Goal: Task Accomplishment & Management: Manage account settings

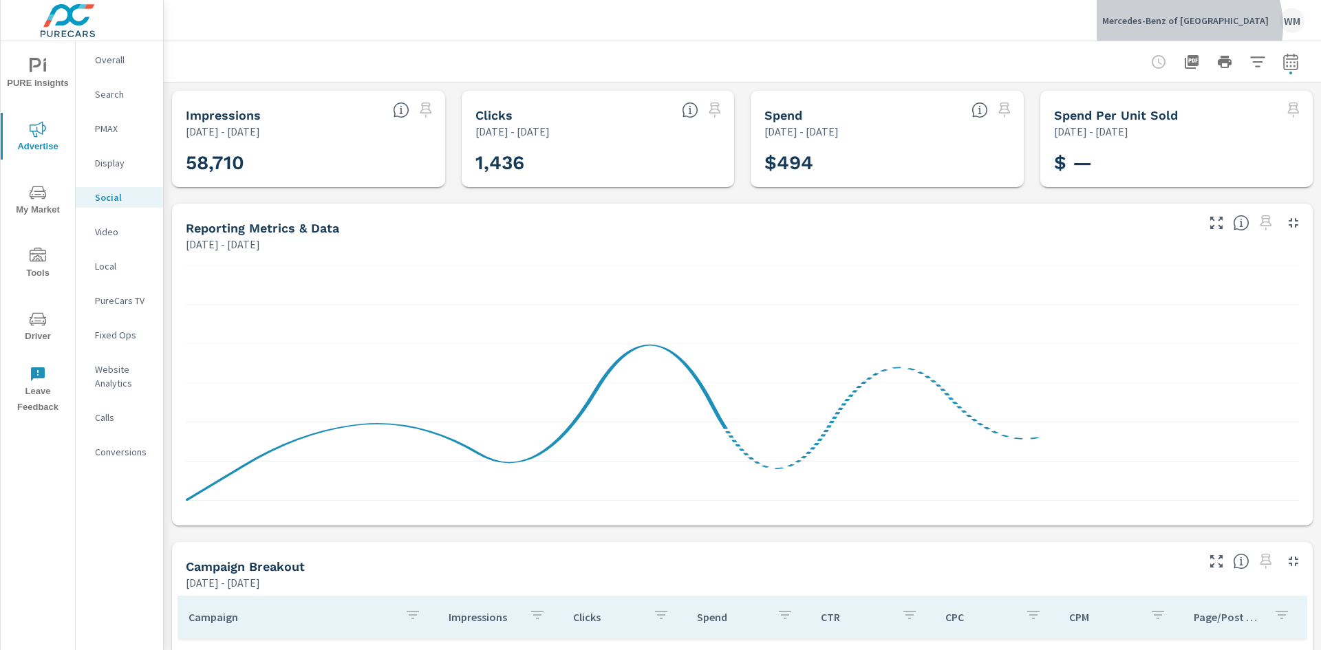
click at [1218, 26] on p "Mercedes-Benz of [GEOGRAPHIC_DATA]" at bounding box center [1185, 20] width 167 height 12
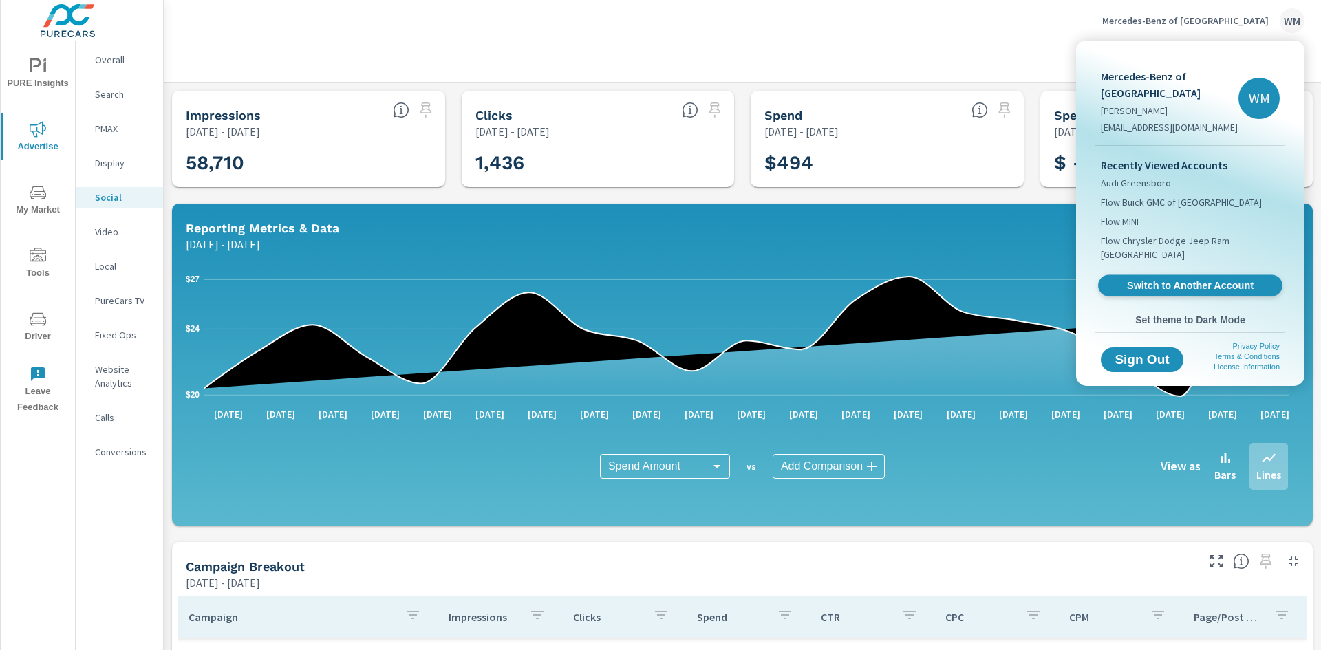
click at [1153, 284] on span "Switch to Another Account" at bounding box center [1190, 285] width 169 height 13
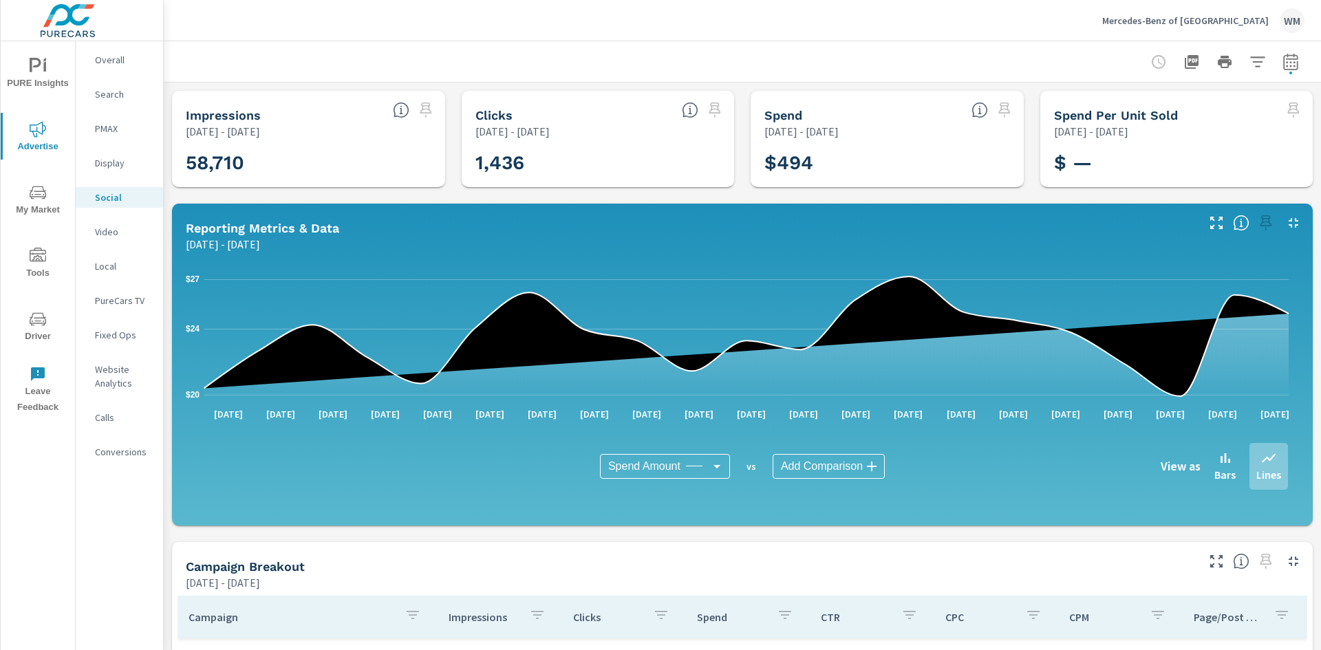
click at [1223, 22] on p "Mercedes-Benz of Charlottesville" at bounding box center [1185, 20] width 167 height 12
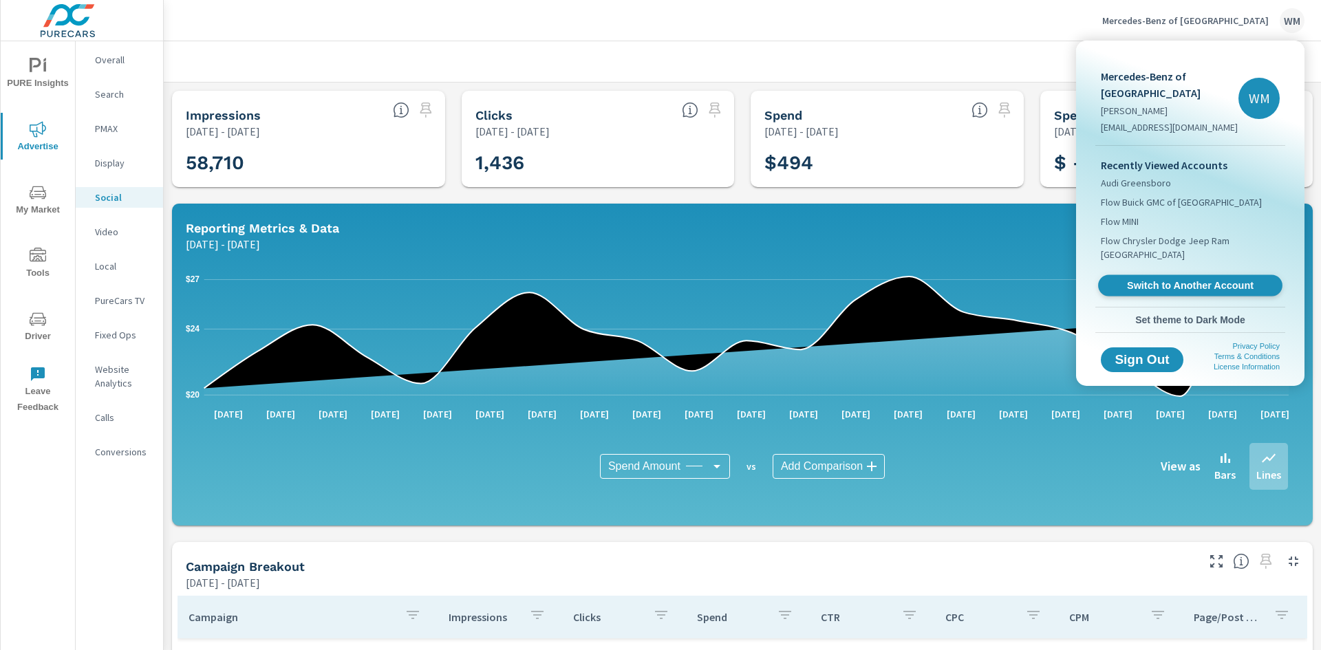
click at [1197, 279] on span "Switch to Another Account" at bounding box center [1190, 285] width 169 height 13
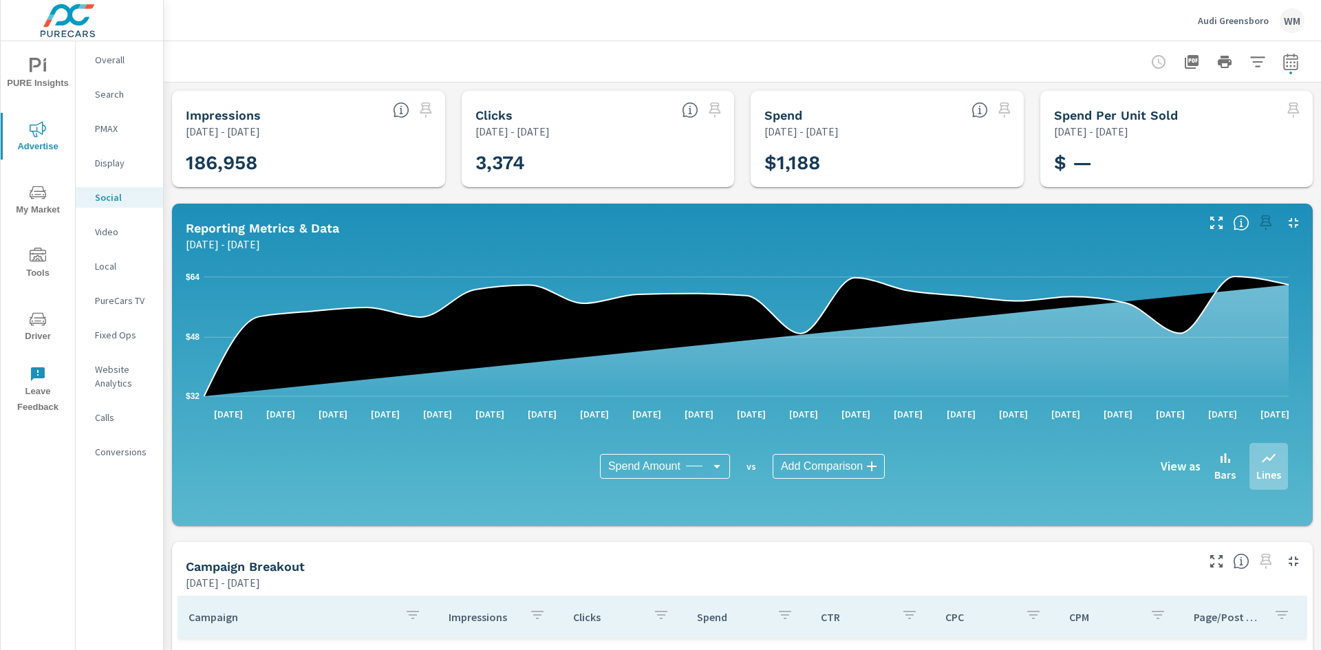
click at [1287, 50] on button "button" at bounding box center [1291, 62] width 28 height 28
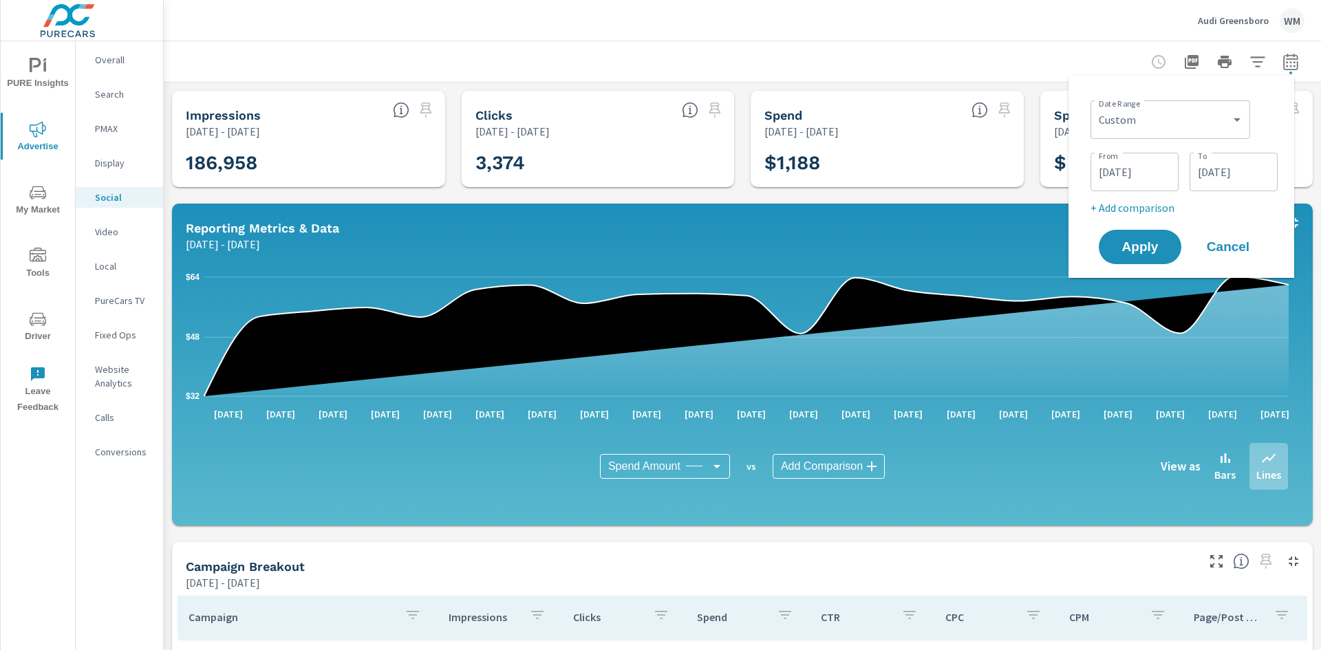
click at [1208, 172] on input "04/21/2025" at bounding box center [1233, 172] width 77 height 28
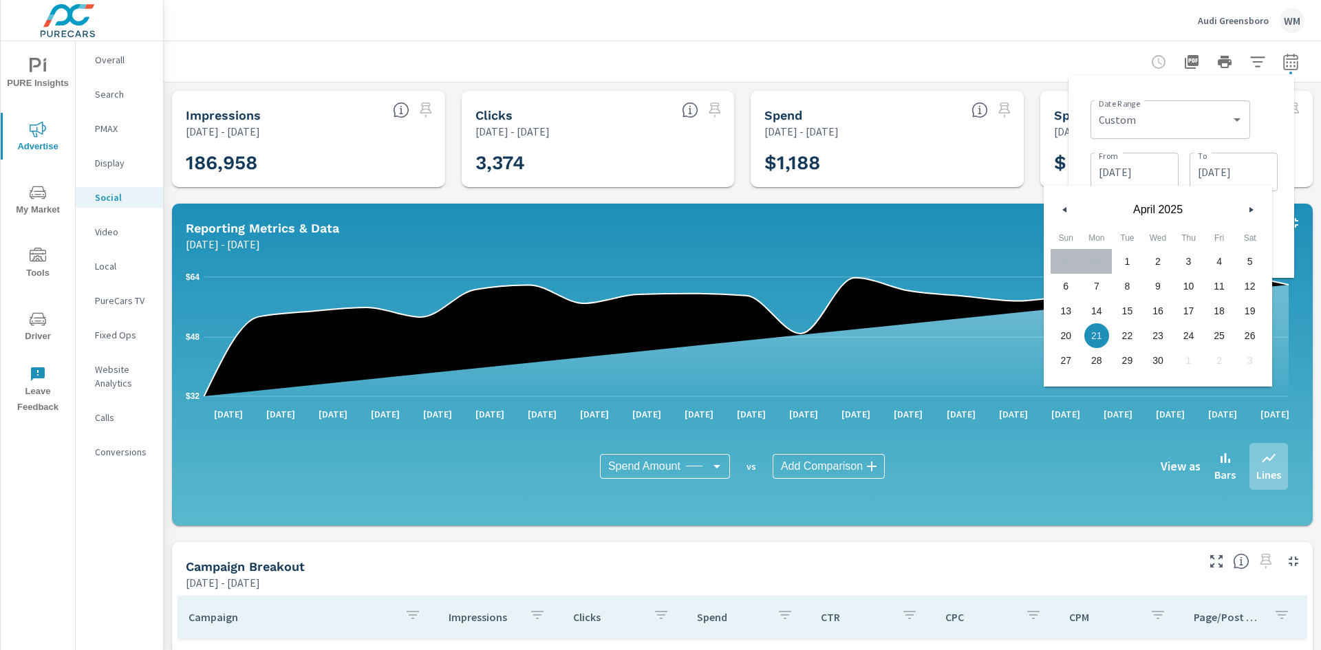
click at [1254, 212] on icon "button" at bounding box center [1253, 210] width 7 height 6
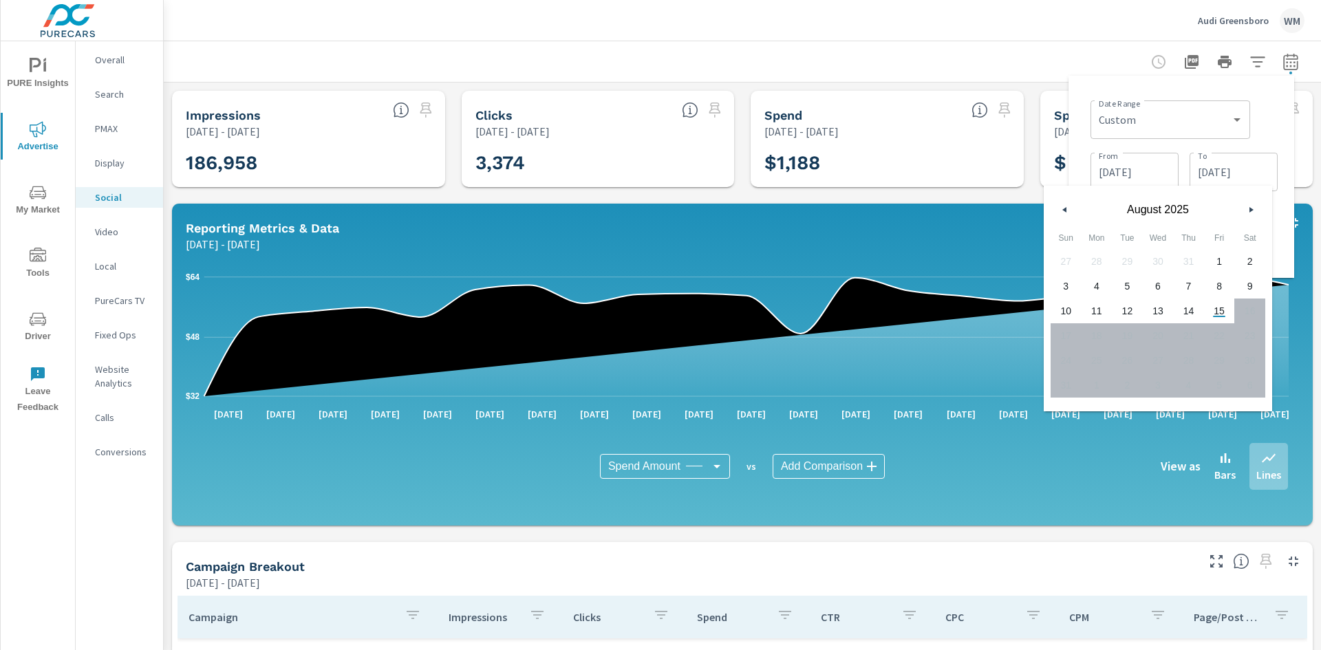
click at [1188, 312] on span "14" at bounding box center [1188, 311] width 31 height 18
type input "08/14/2025"
click at [1150, 170] on input "04/01/2025" at bounding box center [1134, 172] width 77 height 28
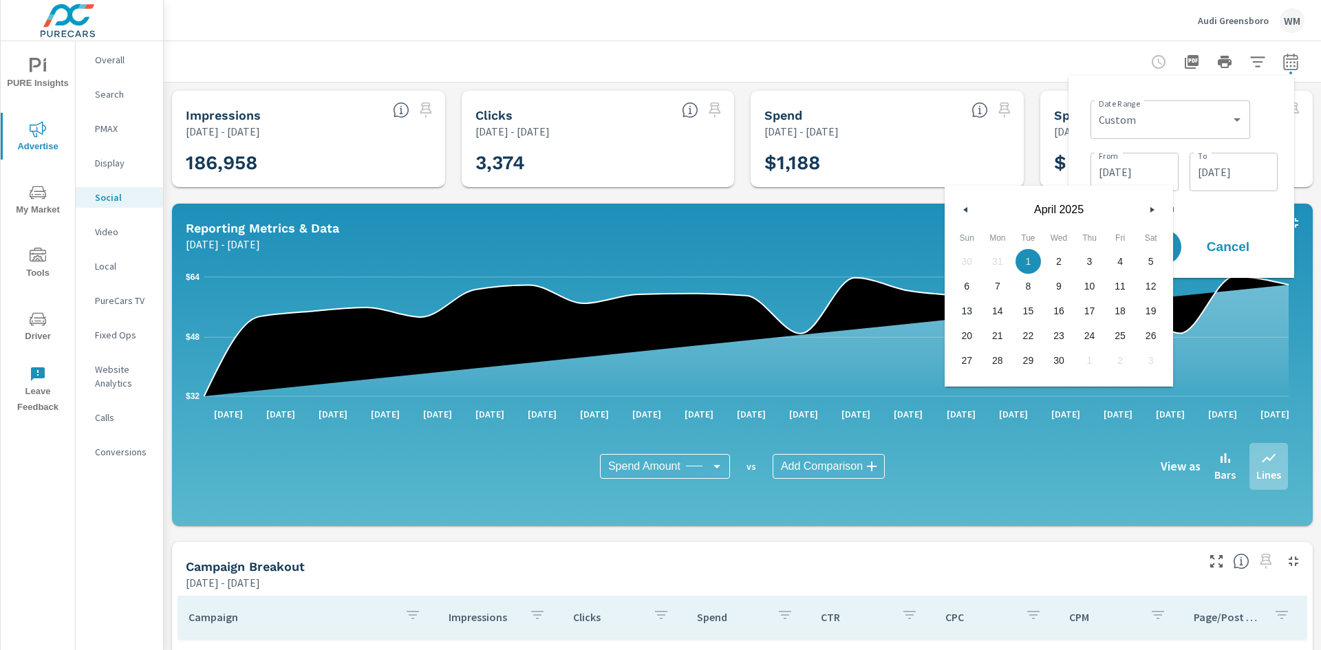
click at [1155, 206] on button "button" at bounding box center [1152, 210] width 17 height 17
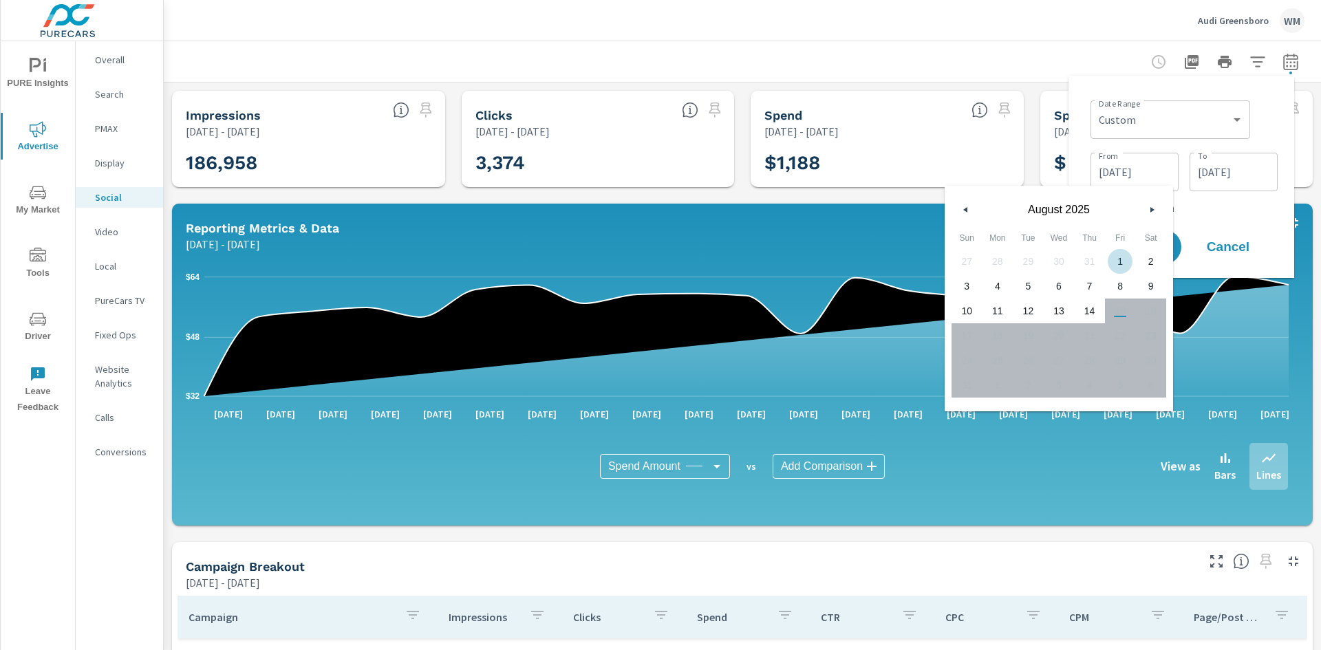
click at [1127, 263] on span "1" at bounding box center [1120, 262] width 31 height 18
type input "08/01/2025"
click at [1237, 206] on p "+ Add comparison" at bounding box center [1184, 208] width 187 height 17
select select "Previous period"
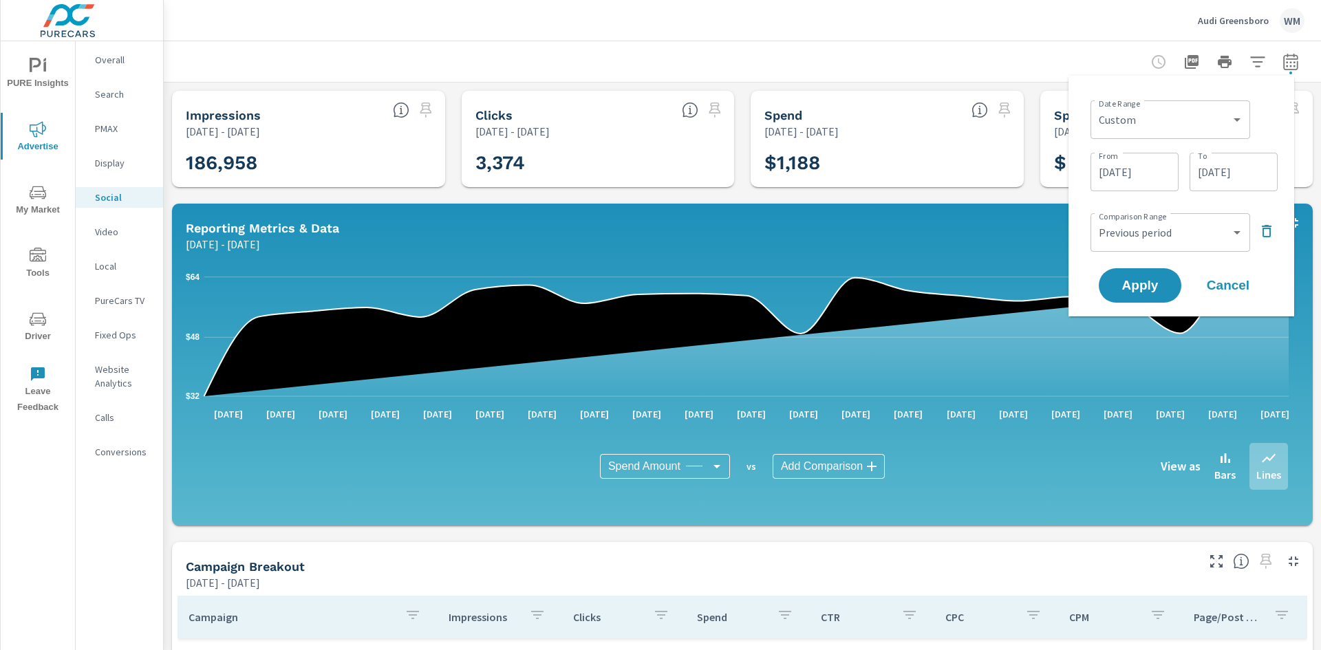
click at [1268, 233] on icon "button" at bounding box center [1267, 231] width 17 height 17
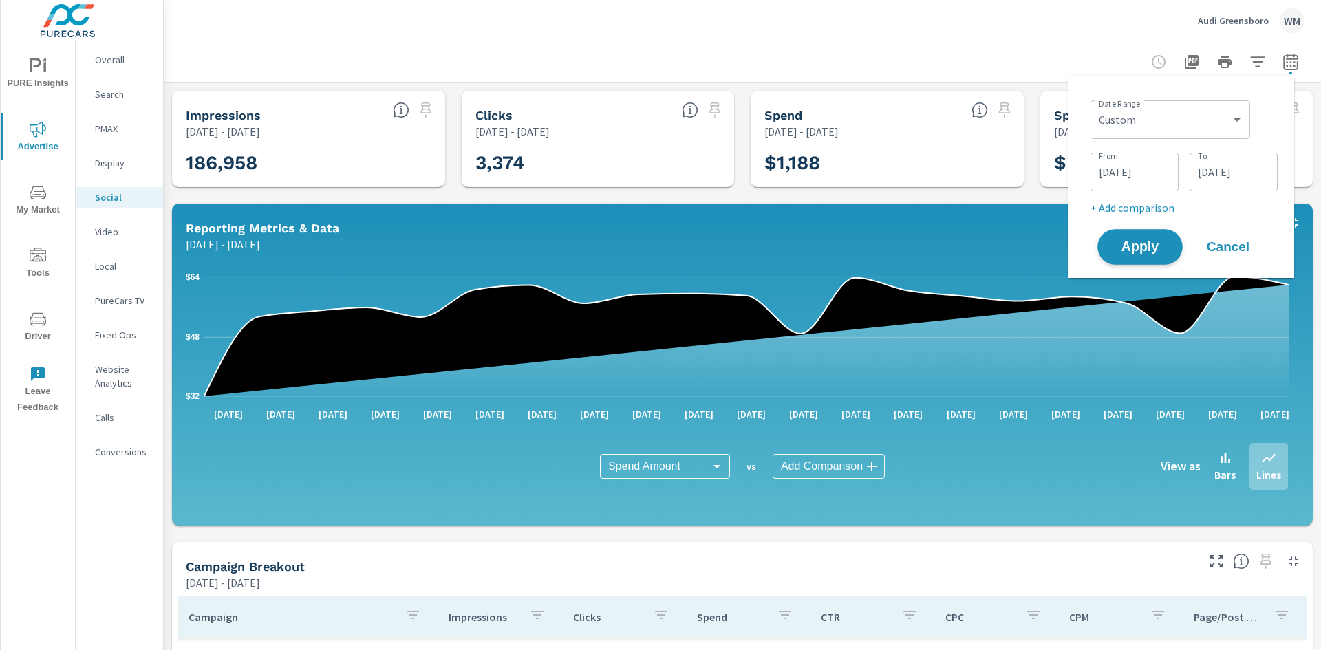
click at [1135, 250] on span "Apply" at bounding box center [1140, 247] width 56 height 13
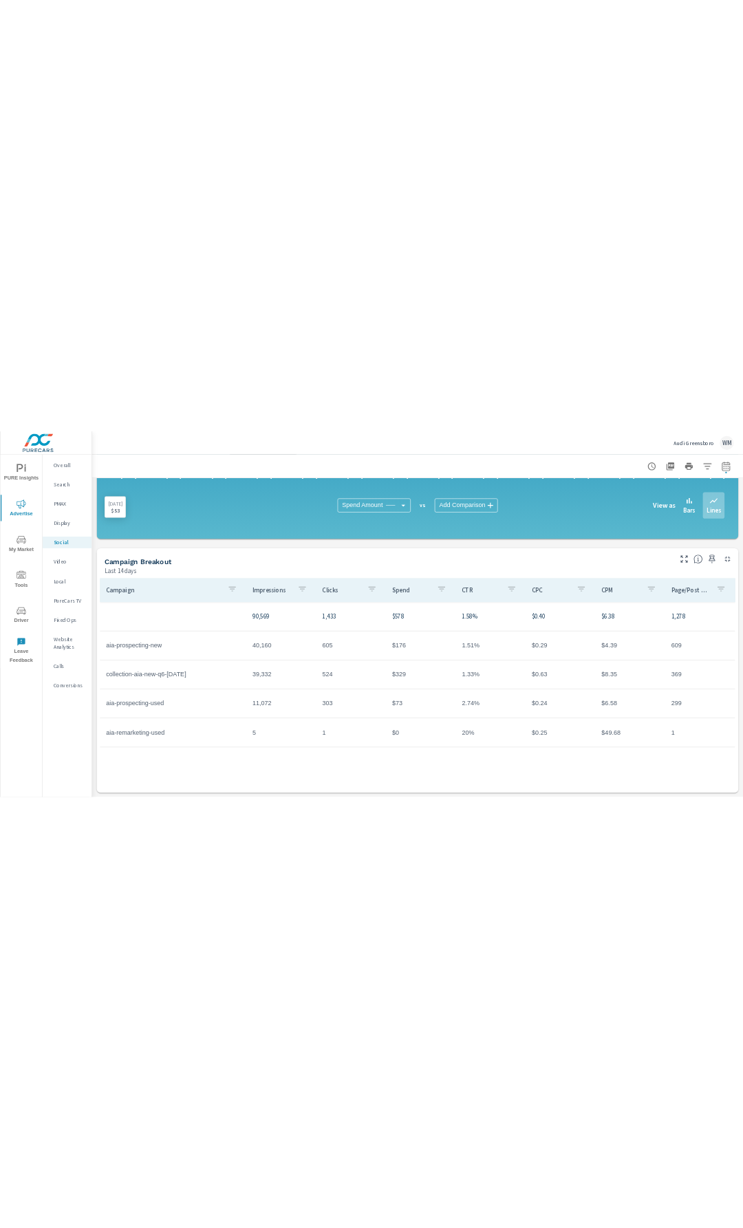
scroll to position [335, 0]
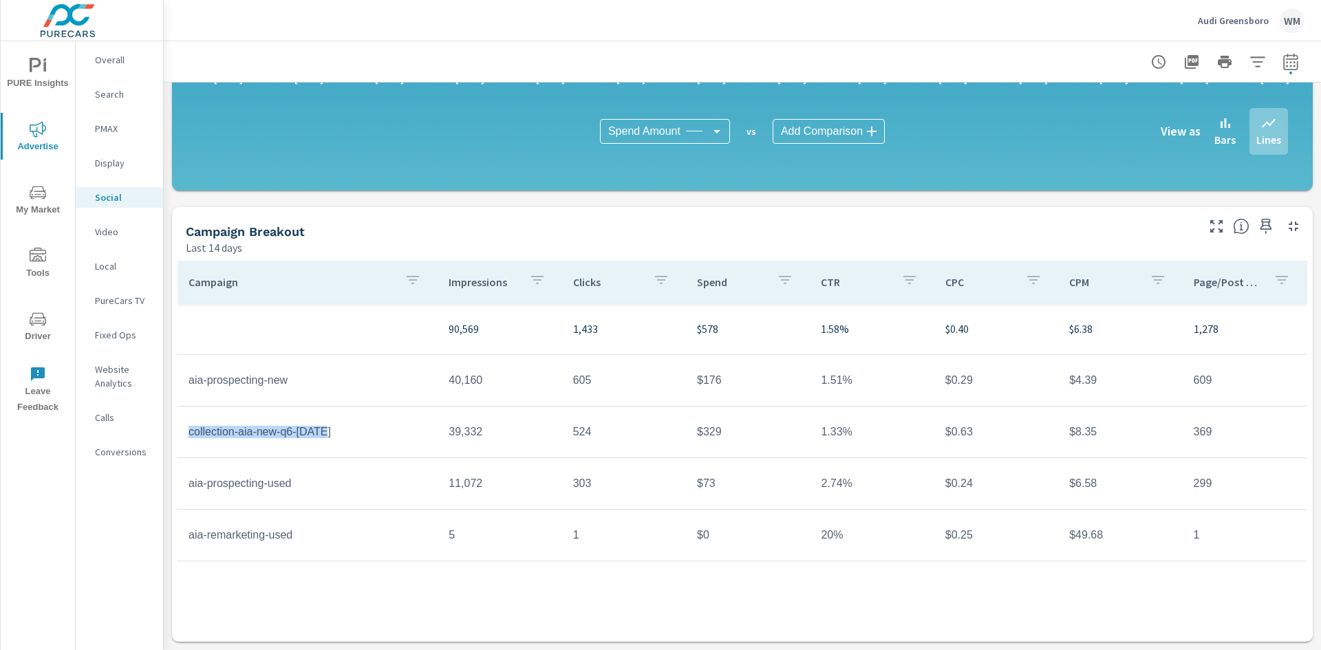
drag, startPoint x: 191, startPoint y: 438, endPoint x: 333, endPoint y: 440, distance: 142.5
click at [333, 440] on td "collection-aia-new-q6-aug25" at bounding box center [308, 432] width 260 height 34
copy td "collection-aia-new-q6-aug25"
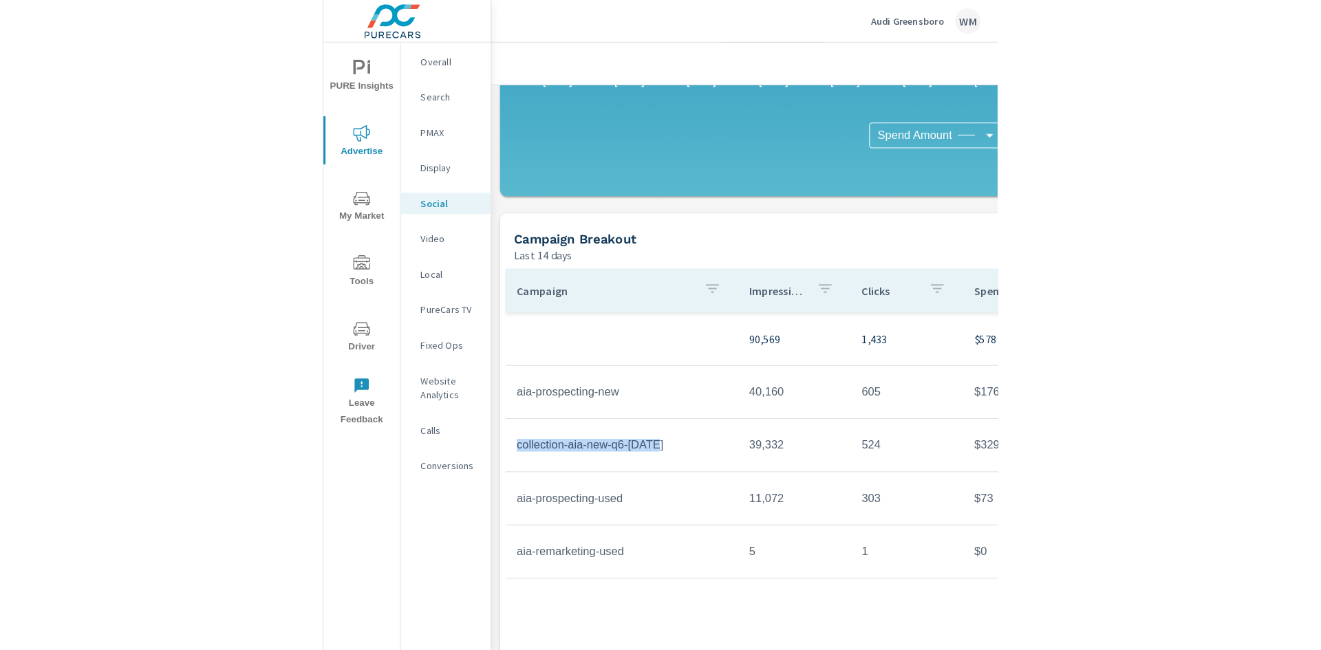
scroll to position [0, 0]
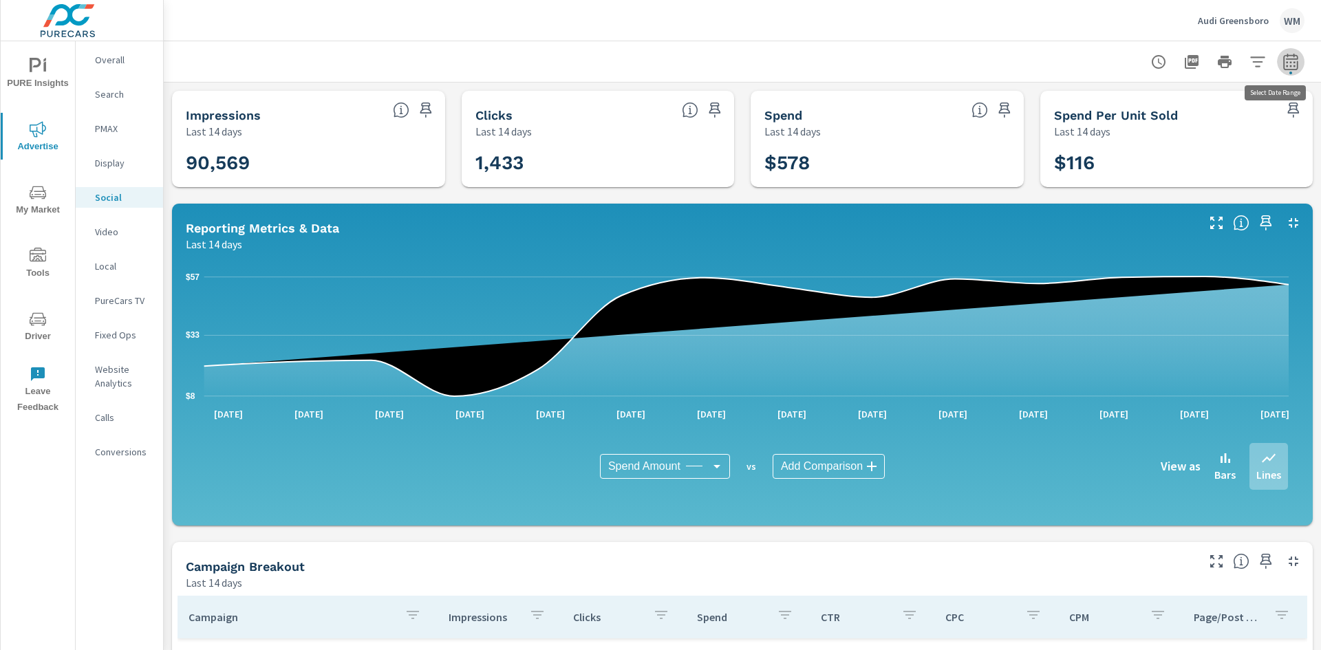
click at [1286, 63] on icon "button" at bounding box center [1290, 64] width 9 height 6
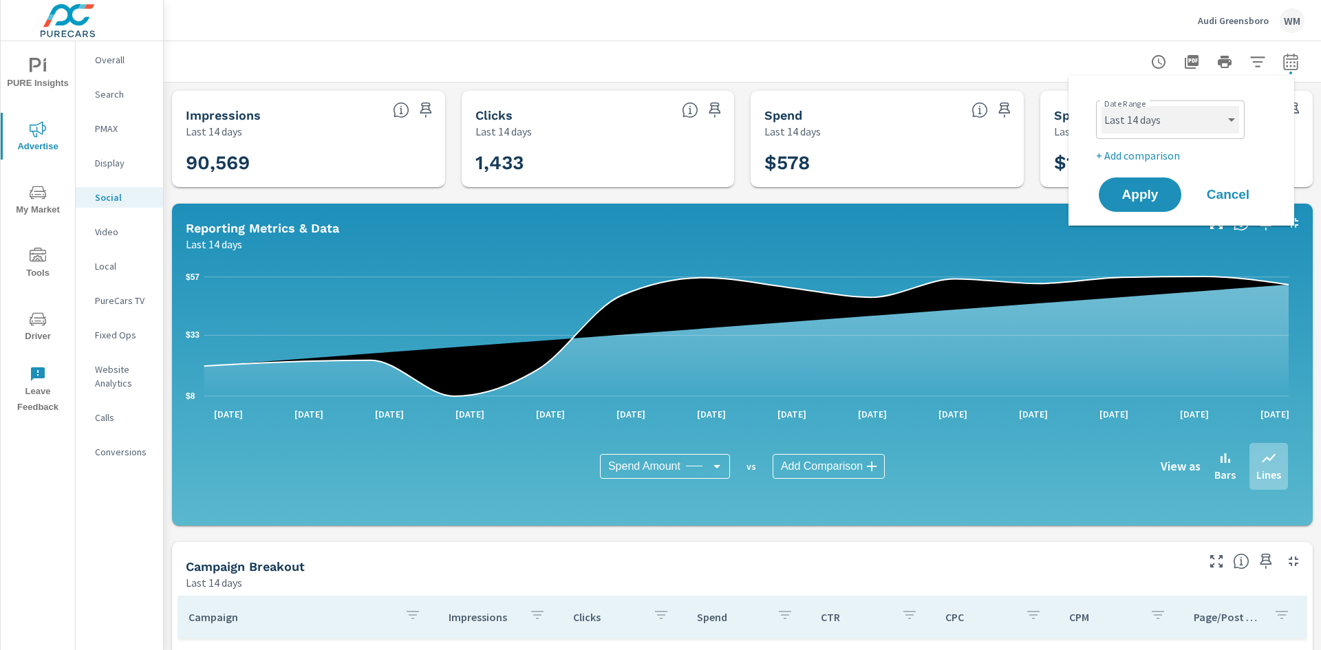
click at [1192, 125] on select "Custom Yesterday Last week Last 7 days Last 14 days Last 30 days Last 45 days L…" at bounding box center [1171, 120] width 138 height 28
click at [1180, 129] on select "Custom Yesterday Last week Last 7 days Last 14 days Last 30 days Last 45 days L…" at bounding box center [1171, 120] width 138 height 28
click at [1102, 106] on select "Custom Yesterday Last week Last 7 days Last 14 days Last 30 days Last 45 days L…" at bounding box center [1171, 120] width 138 height 28
select select "custom"
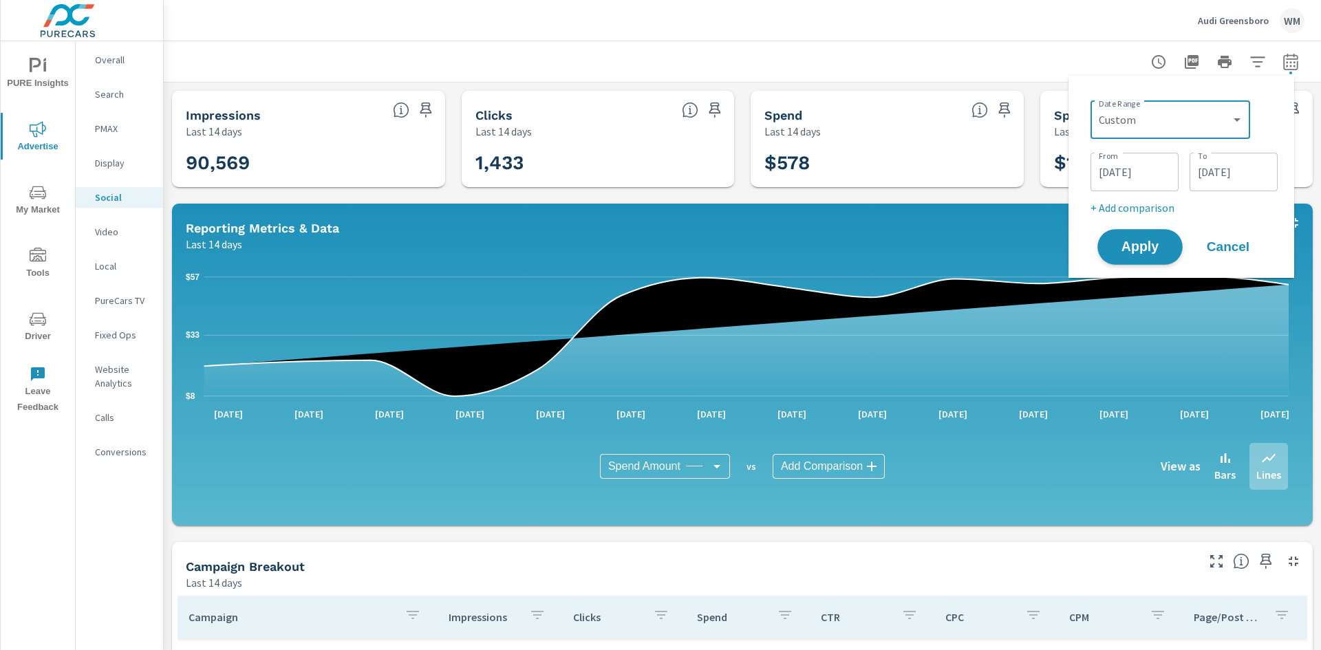
click at [1151, 247] on span "Apply" at bounding box center [1140, 247] width 56 height 13
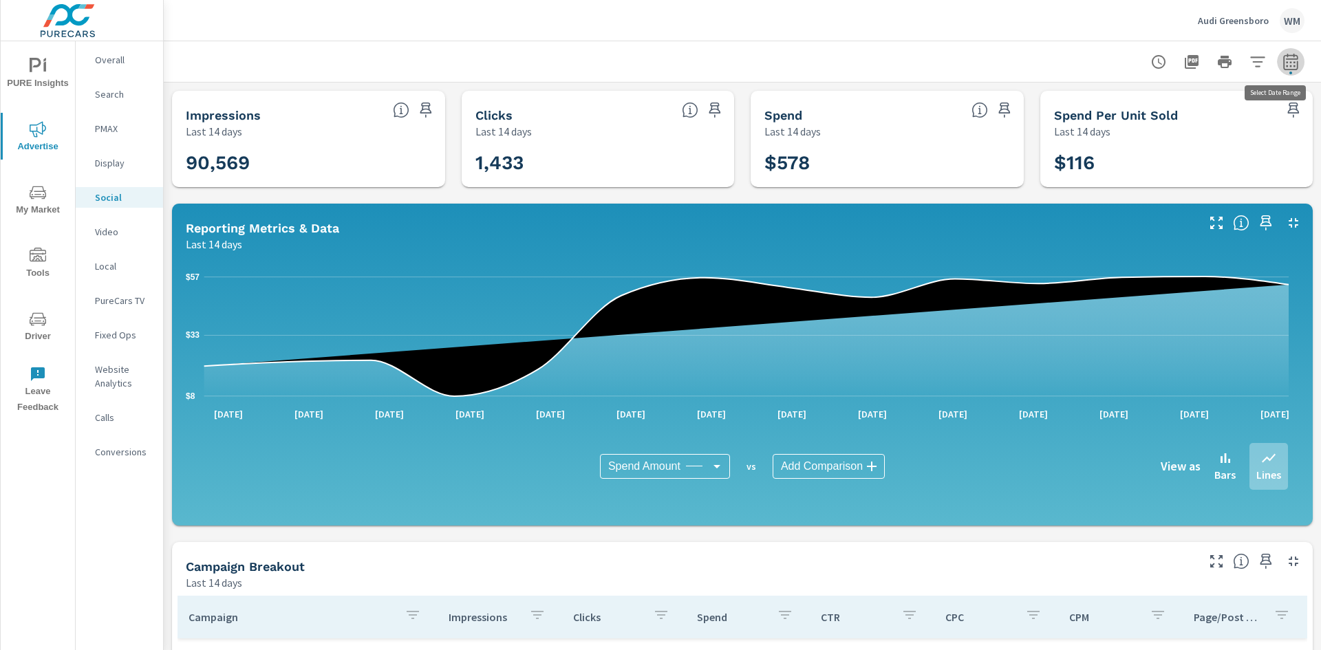
click at [1283, 58] on icon "button" at bounding box center [1291, 62] width 17 height 17
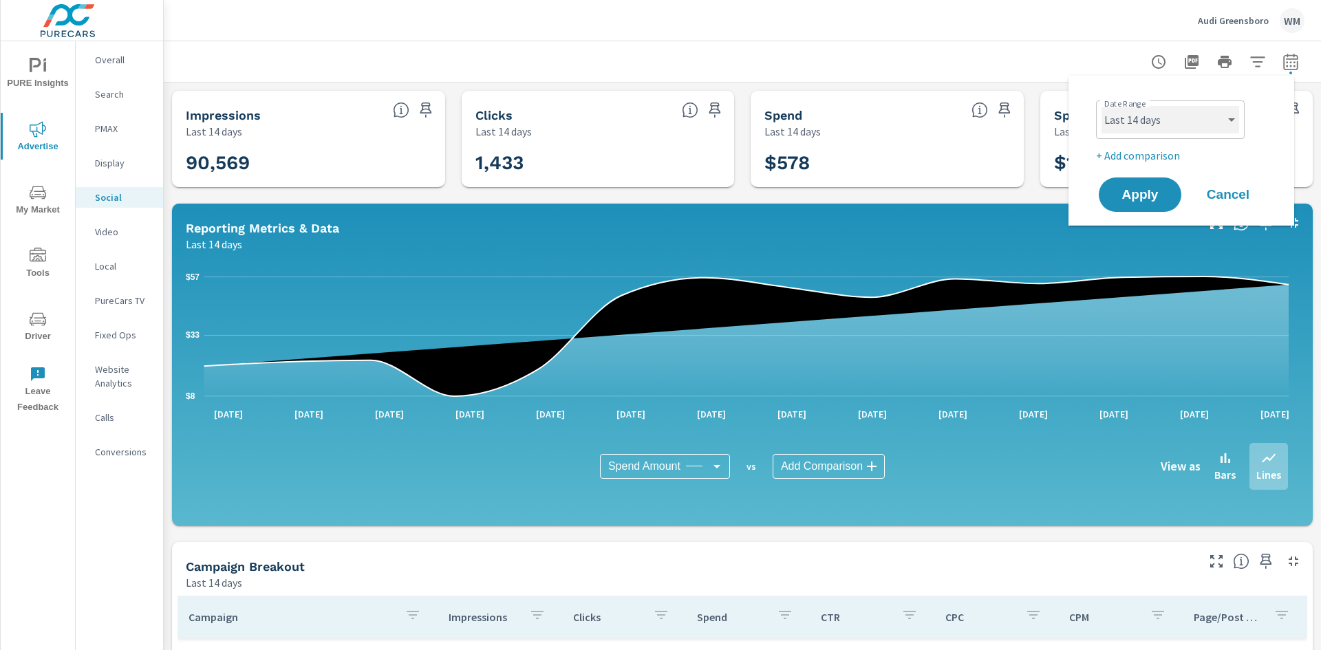
click at [1173, 125] on select "Custom Yesterday Last week Last 7 days Last 14 days Last 30 days Last 45 days L…" at bounding box center [1171, 120] width 138 height 28
click at [1102, 106] on select "Custom Yesterday Last week Last 7 days Last 14 days Last 30 days Last 45 days L…" at bounding box center [1171, 120] width 138 height 28
select select "custom"
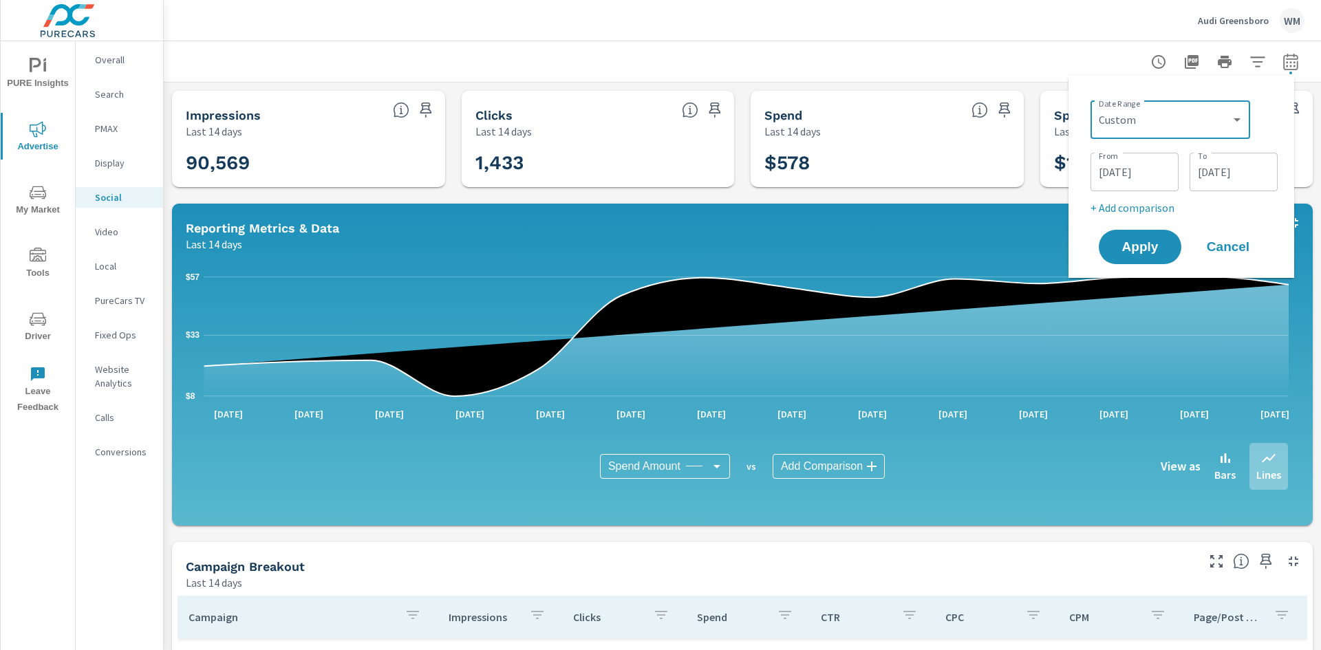
click at [1237, 167] on input "08/14/2025" at bounding box center [1233, 172] width 77 height 28
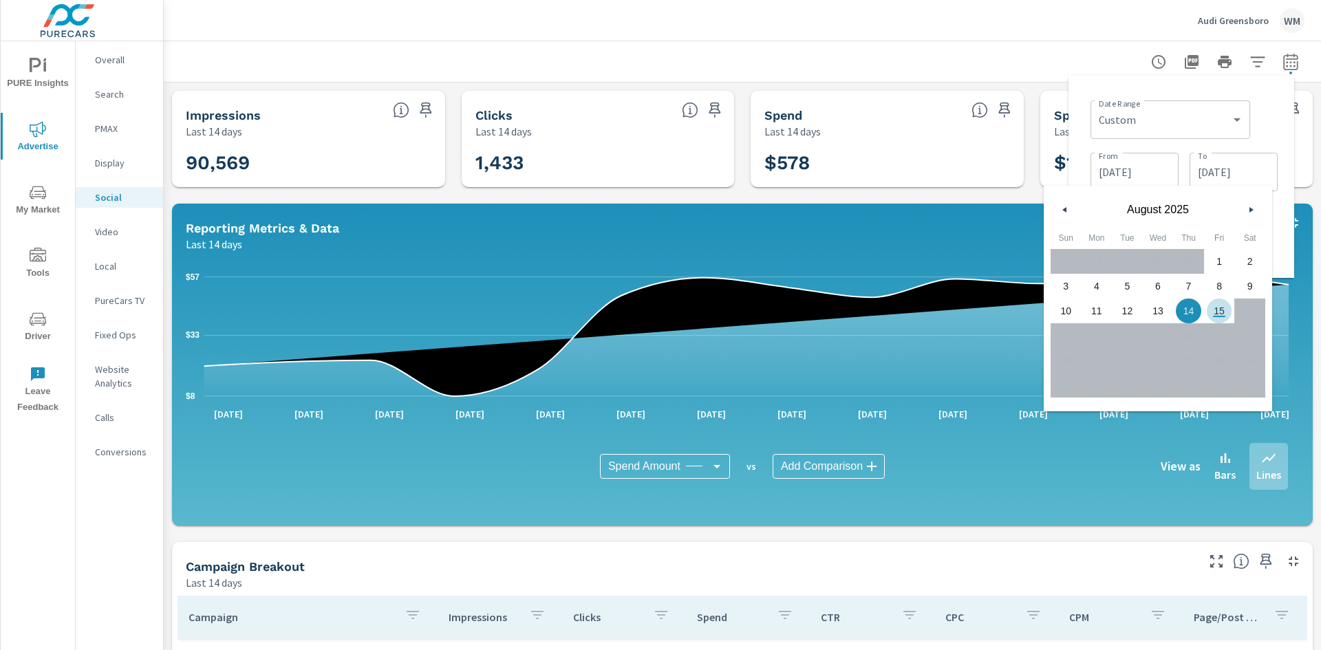
click at [1213, 310] on span "15" at bounding box center [1219, 311] width 31 height 18
type input "08/15/2025"
click at [1263, 117] on div "Date Range Custom Yesterday Last week Last 7 days Last 14 days Last 30 days Las…" at bounding box center [1184, 118] width 187 height 47
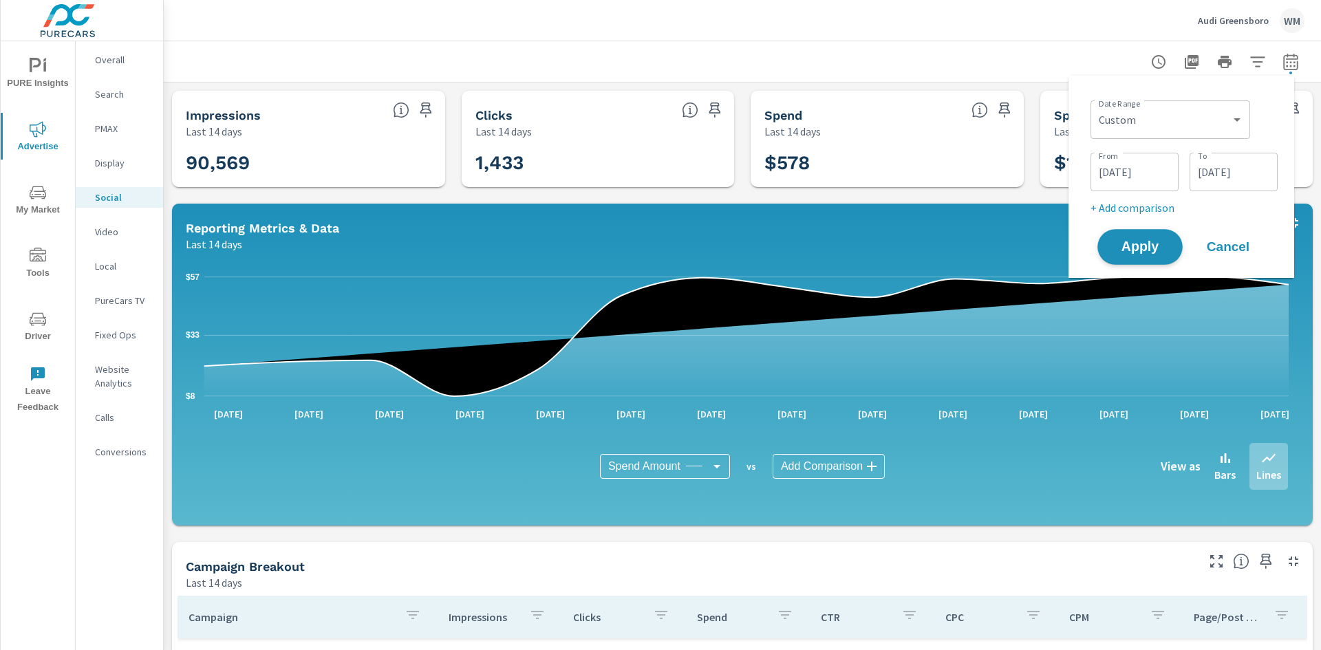
click at [1166, 253] on span "Apply" at bounding box center [1140, 247] width 56 height 13
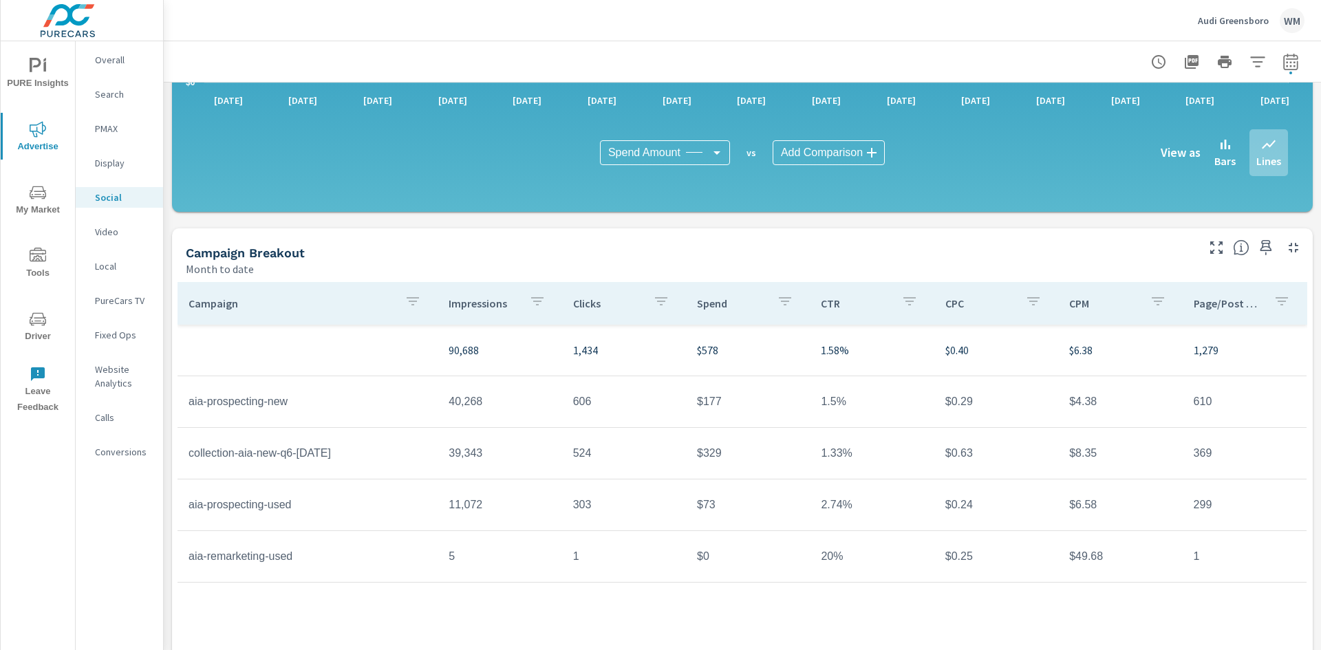
scroll to position [335, 0]
